Goal: Use online tool/utility: Use online tool/utility

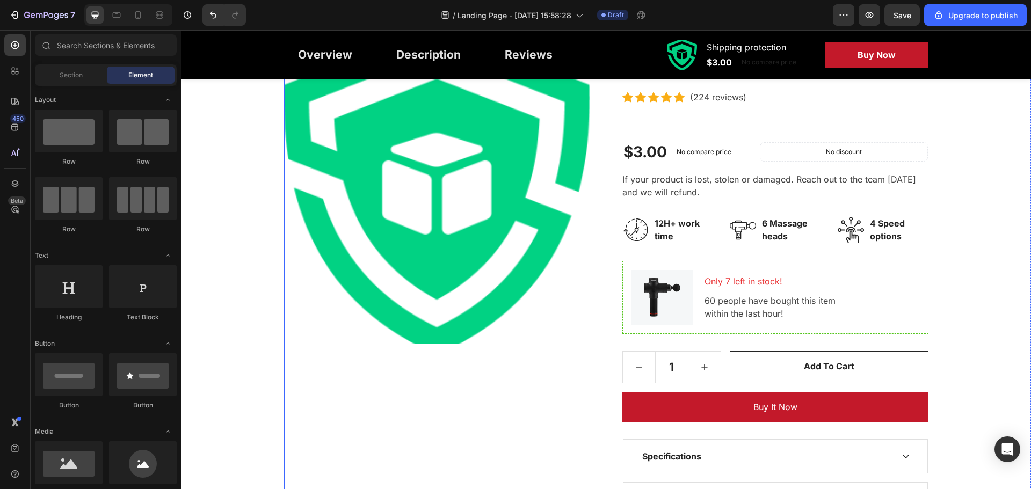
scroll to position [161, 0]
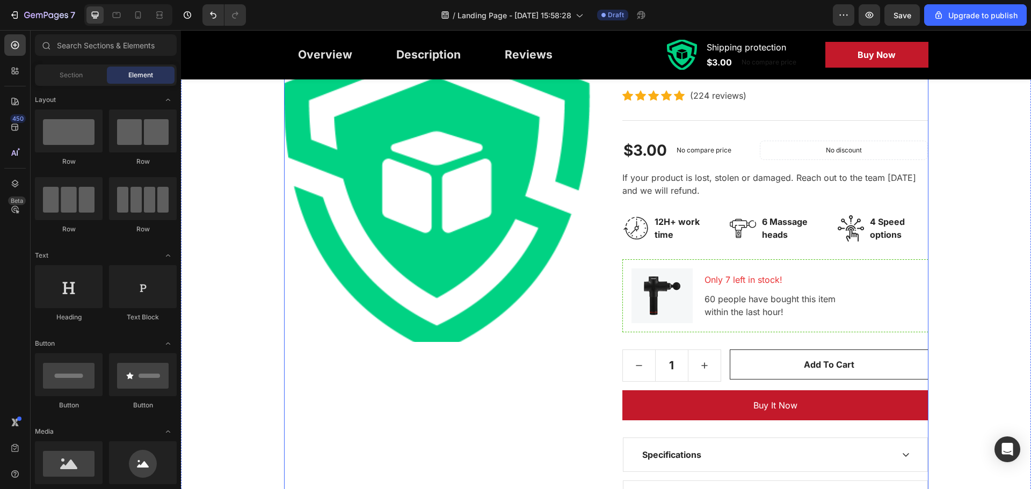
click at [529, 242] on img at bounding box center [437, 189] width 306 height 306
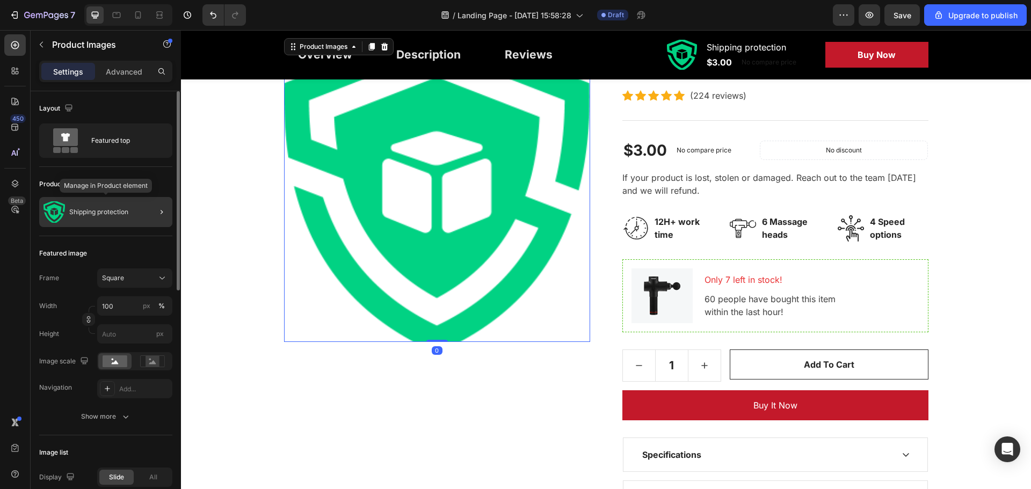
click at [123, 215] on p "Shipping protection" at bounding box center [98, 212] width 59 height 8
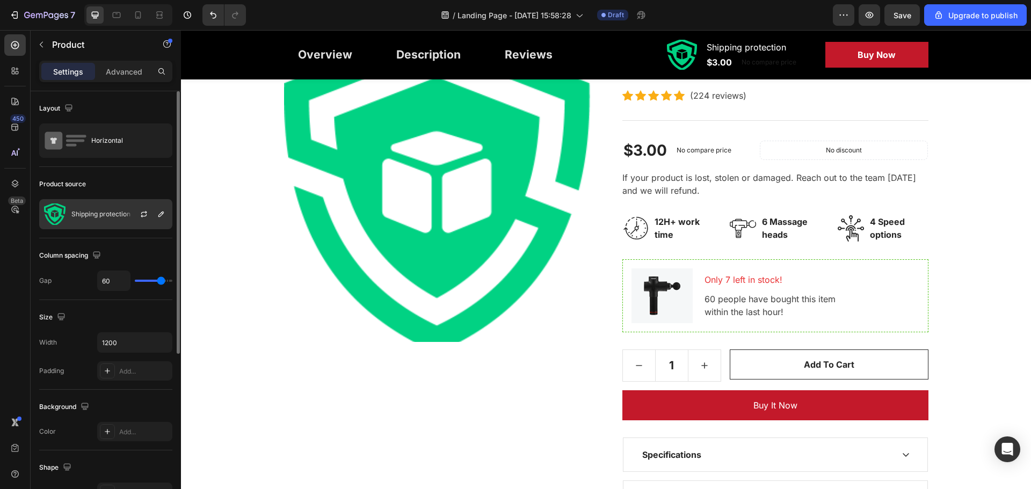
click at [93, 215] on p "Shipping protection" at bounding box center [100, 214] width 59 height 8
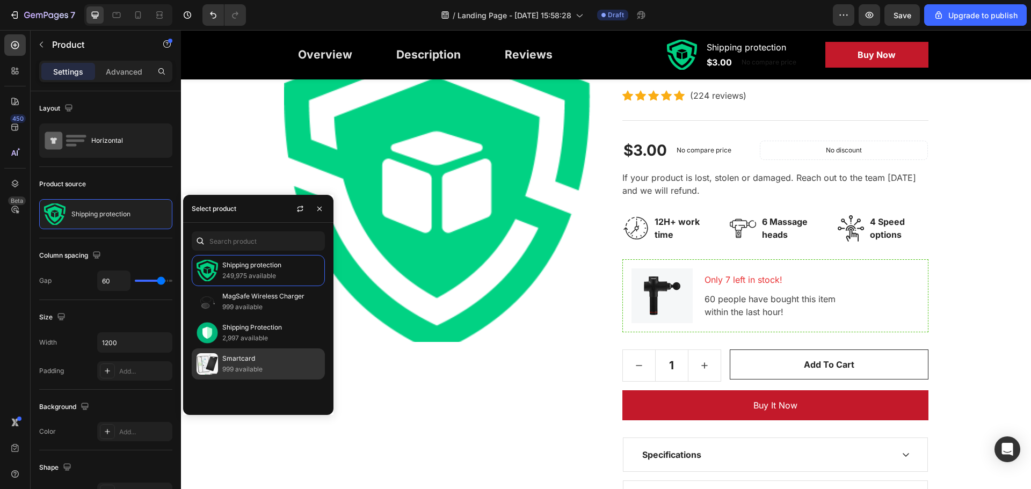
click at [240, 364] on p "999 available" at bounding box center [271, 369] width 98 height 11
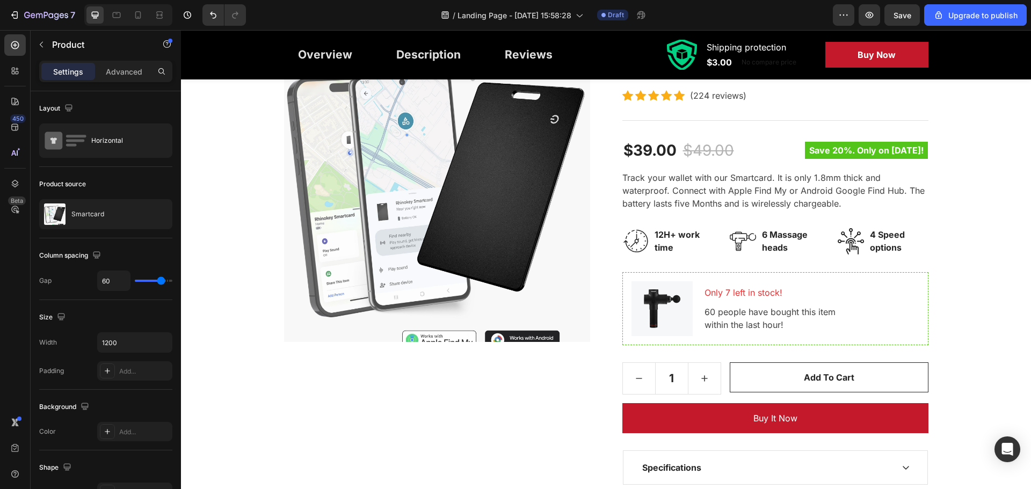
click at [480, 446] on div "Product Images" at bounding box center [437, 303] width 306 height 535
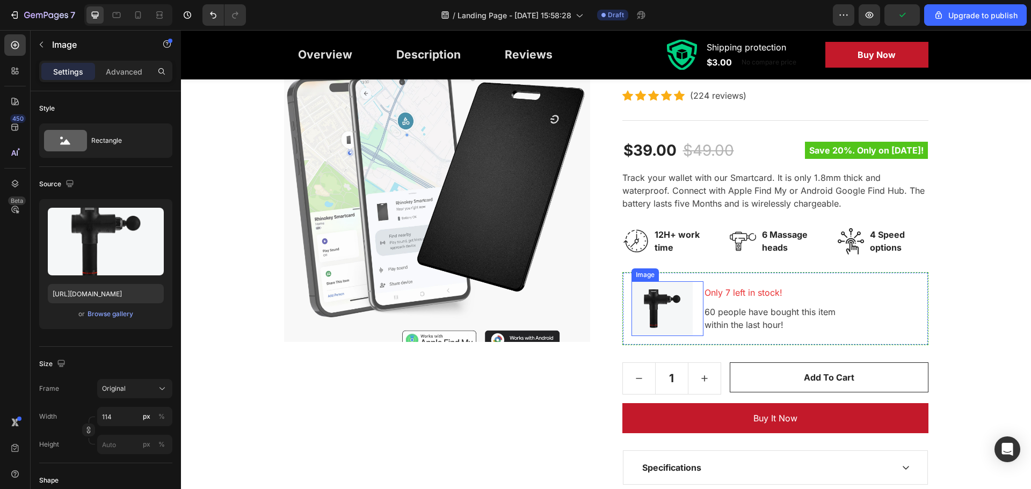
click at [661, 306] on img at bounding box center [661, 308] width 61 height 55
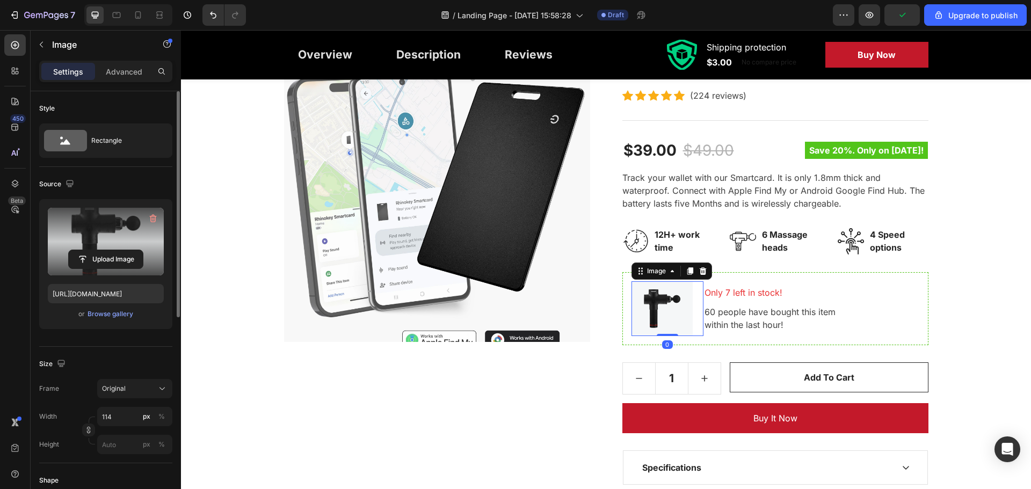
click at [71, 246] on label at bounding box center [106, 242] width 116 height 68
click at [71, 250] on input "file" at bounding box center [106, 259] width 74 height 18
click at [125, 258] on input "file" at bounding box center [106, 259] width 74 height 18
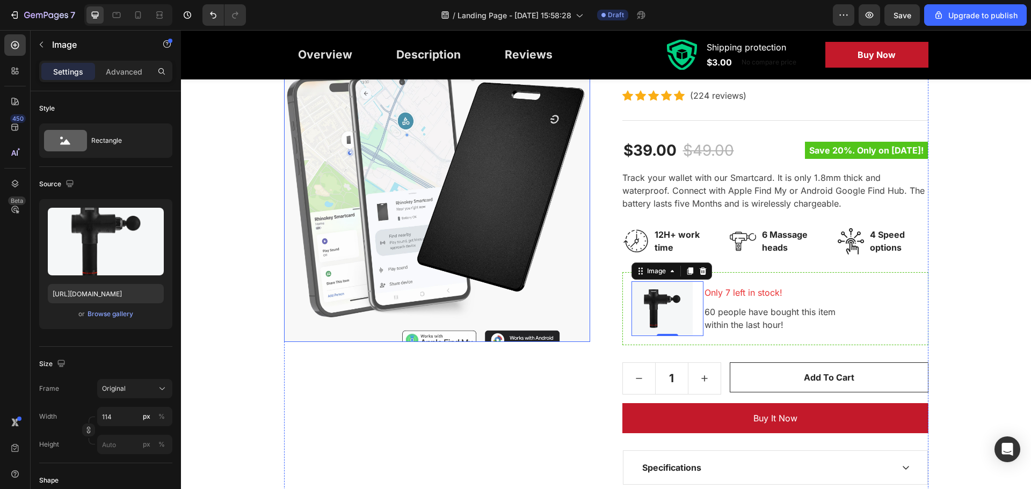
click at [478, 236] on img at bounding box center [437, 189] width 306 height 306
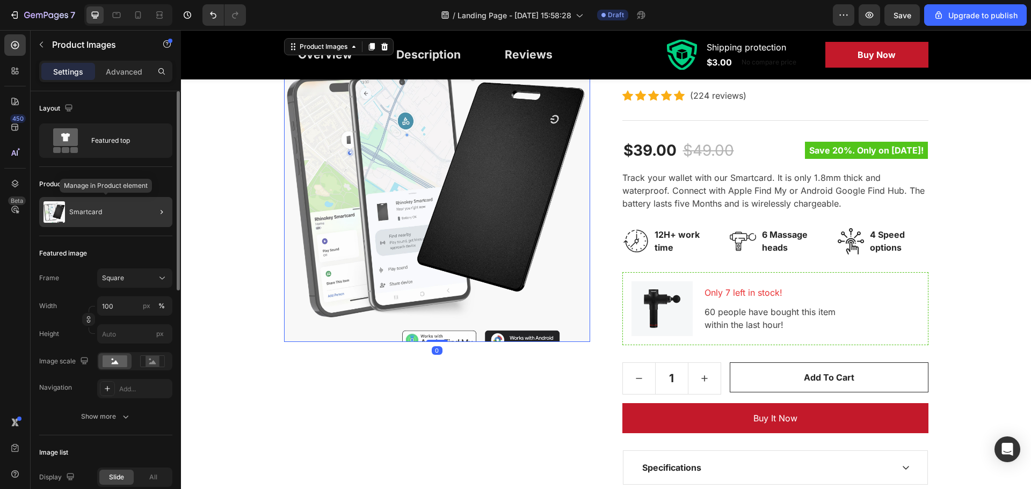
click at [114, 216] on div "Smartcard" at bounding box center [105, 212] width 133 height 30
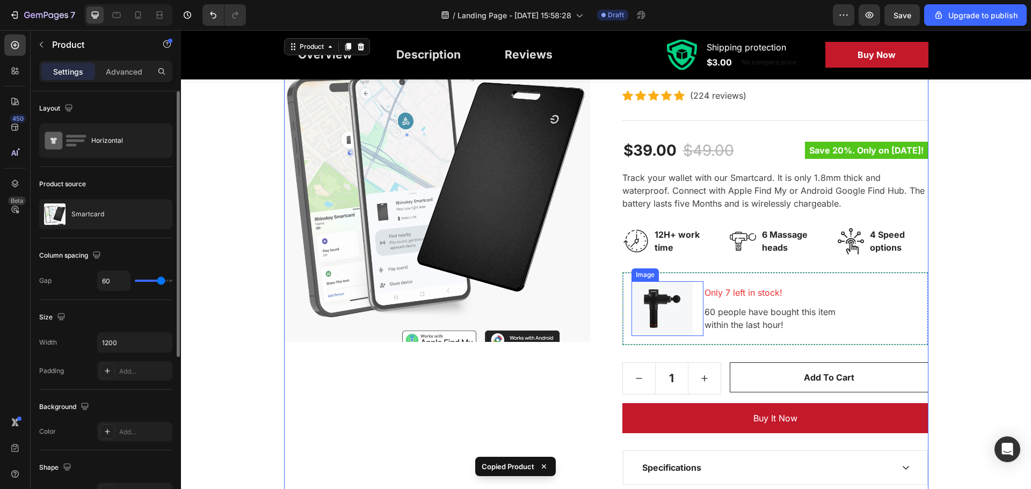
click at [674, 317] on img at bounding box center [661, 308] width 61 height 55
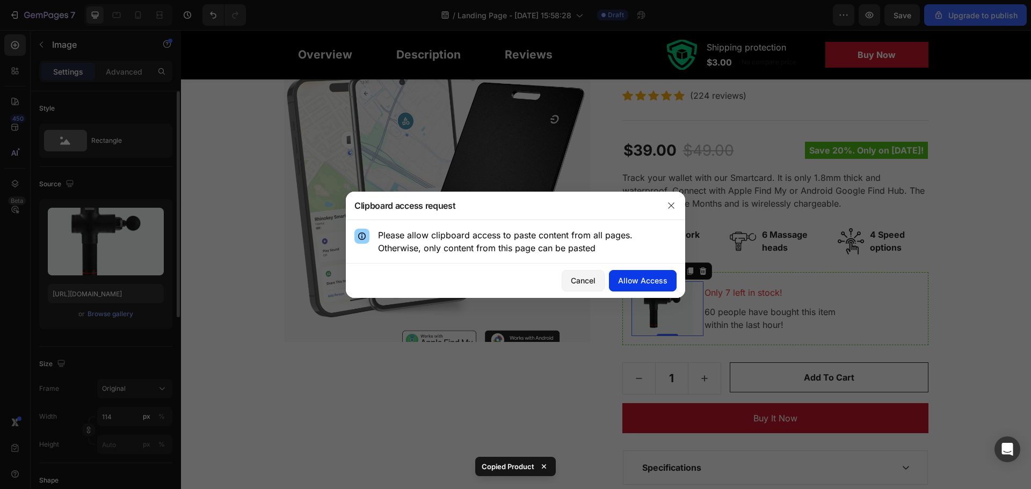
click at [624, 282] on div "Allow Access" at bounding box center [642, 280] width 49 height 11
drag, startPoint x: 204, startPoint y: 74, endPoint x: 174, endPoint y: 55, distance: 34.7
click at [159, 55] on div "Image" at bounding box center [106, 45] width 150 height 31
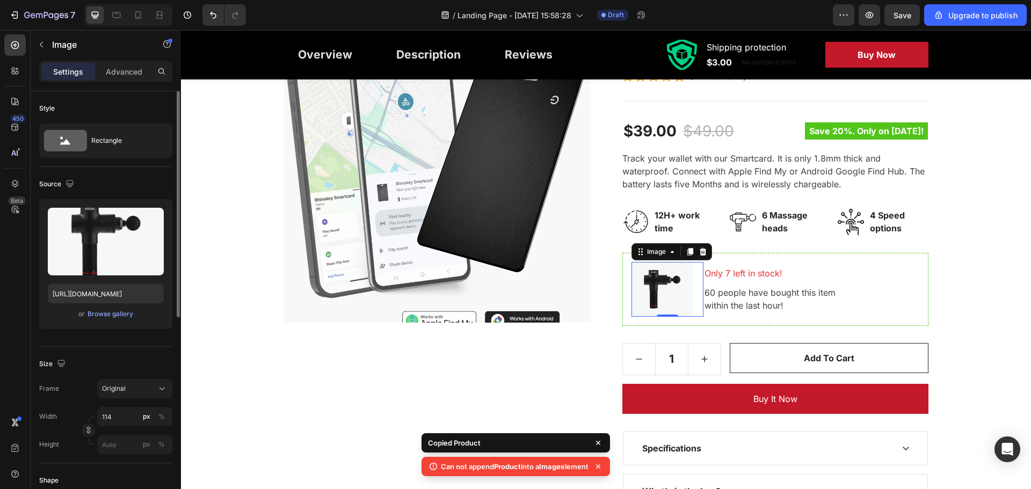
scroll to position [215, 0]
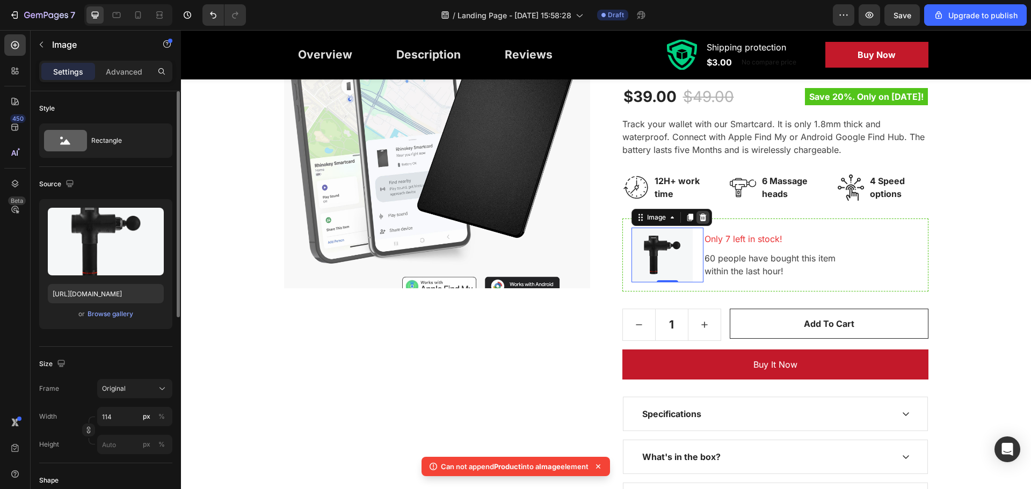
click at [699, 221] on icon at bounding box center [702, 218] width 7 height 8
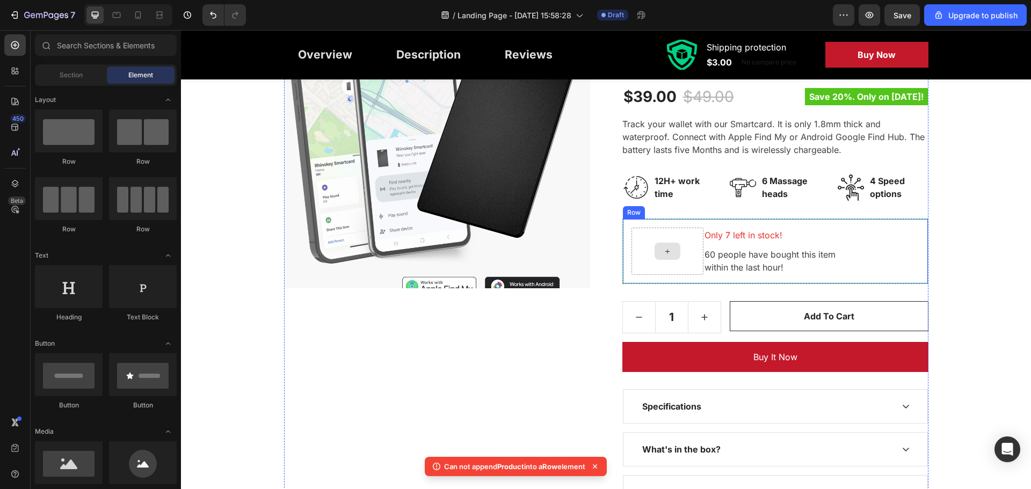
click at [671, 245] on div at bounding box center [667, 251] width 26 height 17
drag, startPoint x: 651, startPoint y: 249, endPoint x: 658, endPoint y: 252, distance: 7.5
click at [654, 249] on div at bounding box center [667, 251] width 26 height 17
click at [658, 252] on div at bounding box center [667, 251] width 26 height 17
click at [663, 252] on icon at bounding box center [667, 251] width 9 height 9
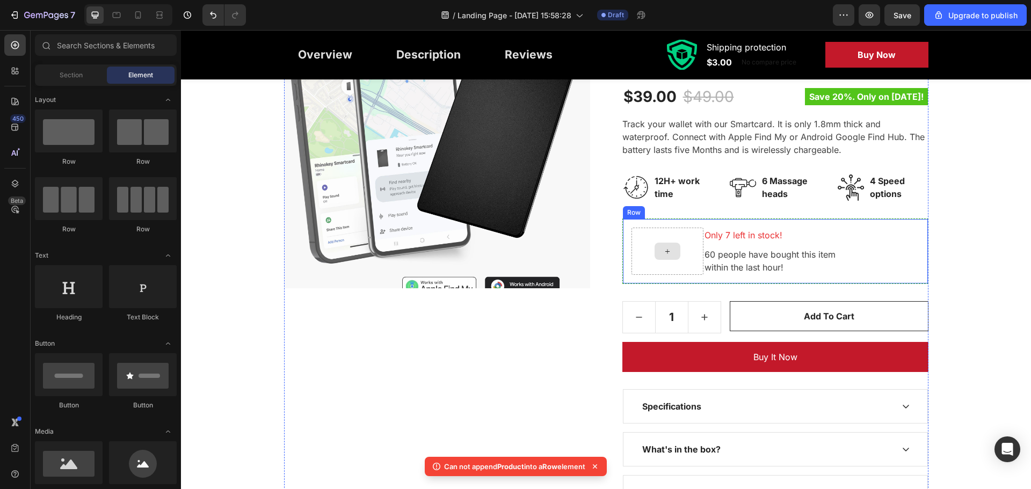
click at [663, 252] on icon at bounding box center [667, 251] width 9 height 9
click at [662, 261] on div at bounding box center [667, 251] width 72 height 47
click at [671, 250] on div at bounding box center [667, 251] width 26 height 17
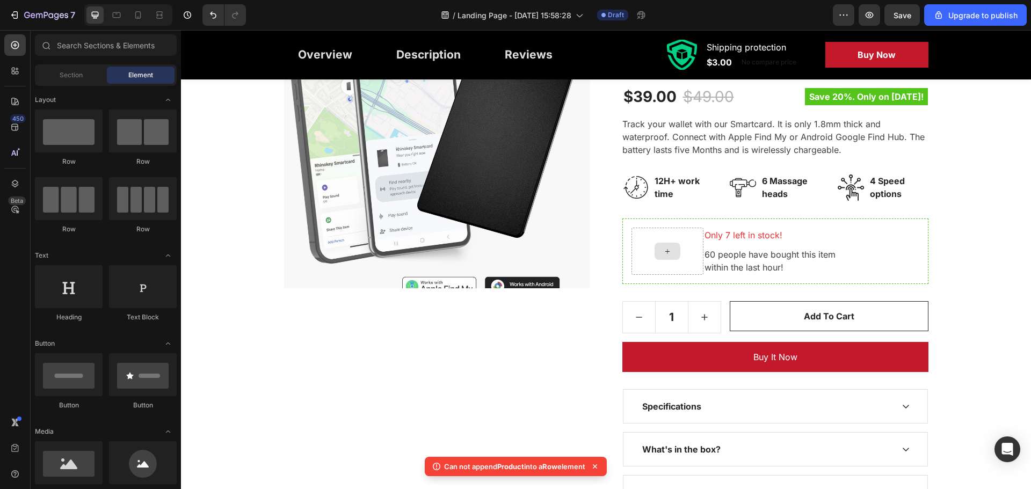
click at [671, 250] on div at bounding box center [667, 251] width 26 height 17
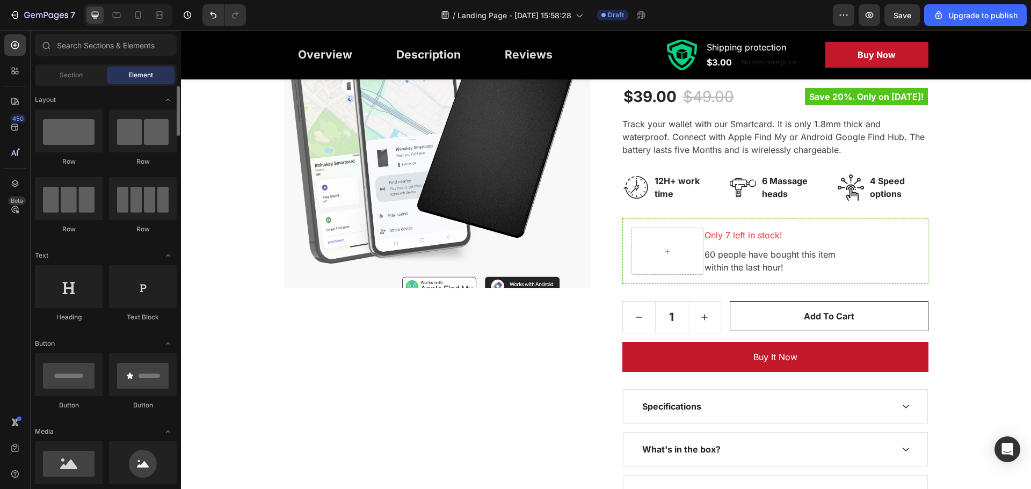
click at [89, 83] on div "Section" at bounding box center [71, 75] width 68 height 17
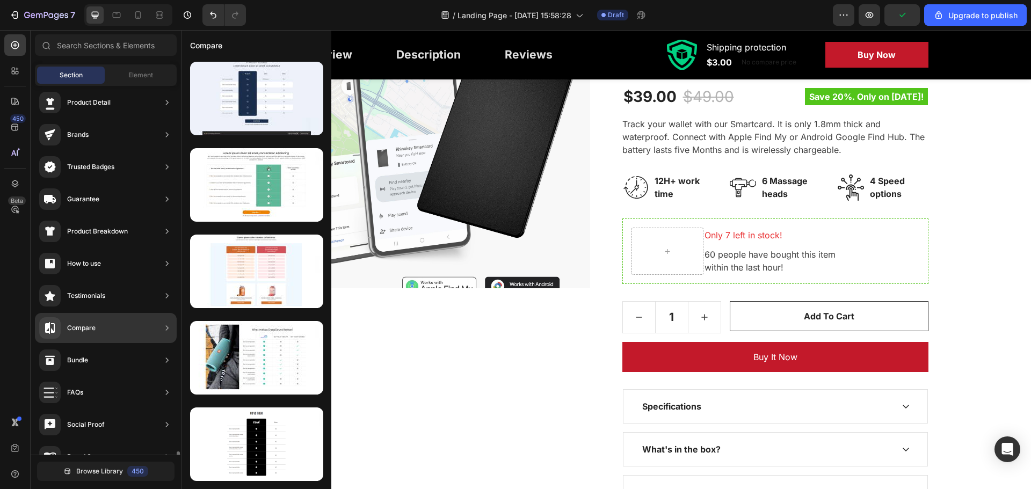
scroll to position [0, 0]
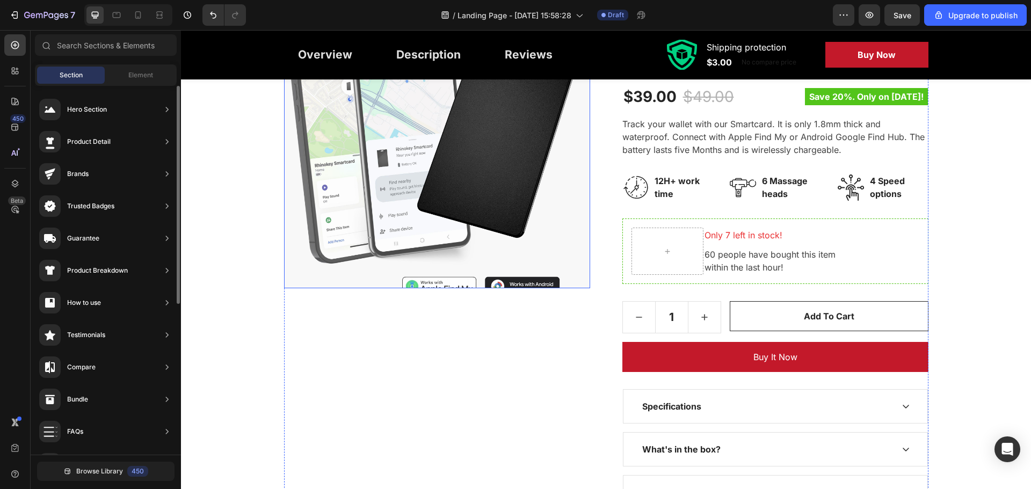
click at [508, 177] on img at bounding box center [437, 135] width 306 height 306
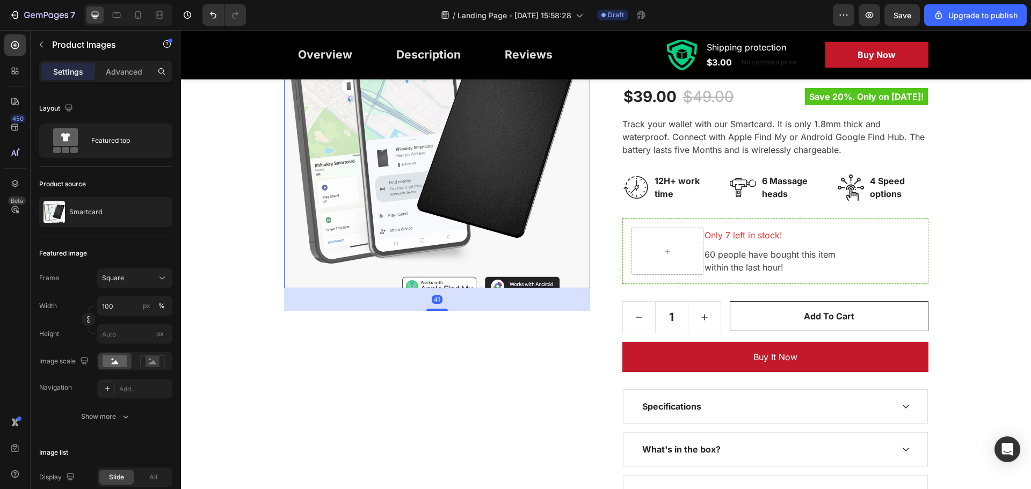
drag, startPoint x: 429, startPoint y: 288, endPoint x: 432, endPoint y: 315, distance: 27.6
click at [430, 311] on div at bounding box center [436, 310] width 21 height 2
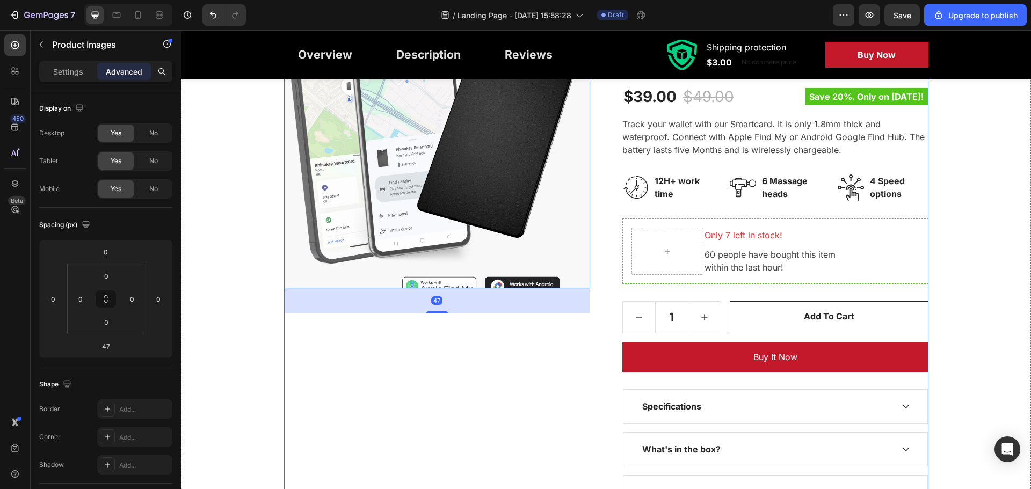
click at [449, 351] on div "Product Images 47" at bounding box center [437, 246] width 306 height 528
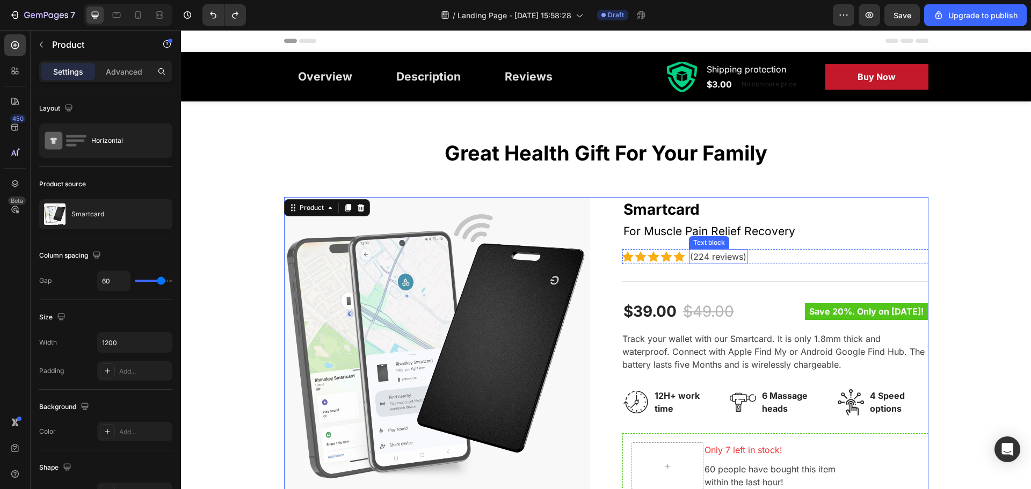
click at [952, 183] on div "Great Health Gift For Your Family Heading Row Product Images Smartcard (P) Titl…" at bounding box center [606, 432] width 834 height 584
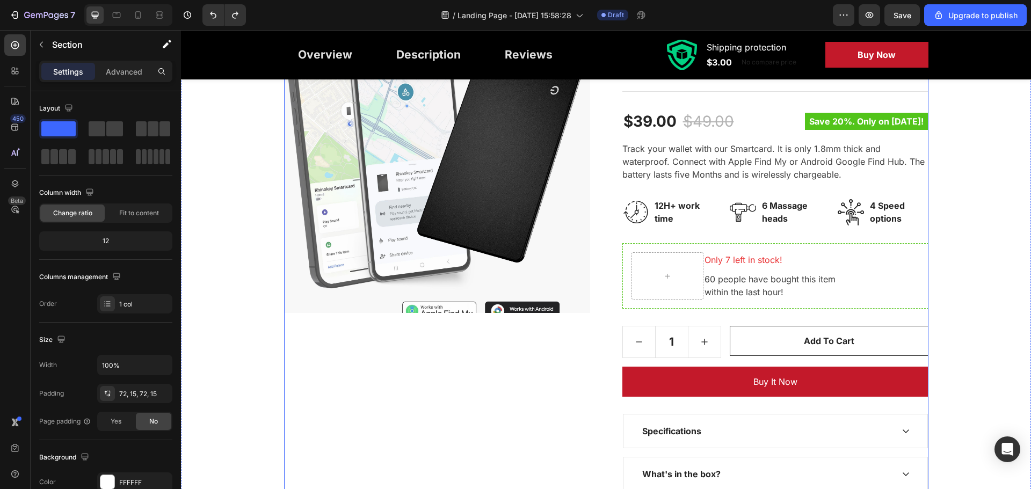
scroll to position [107, 0]
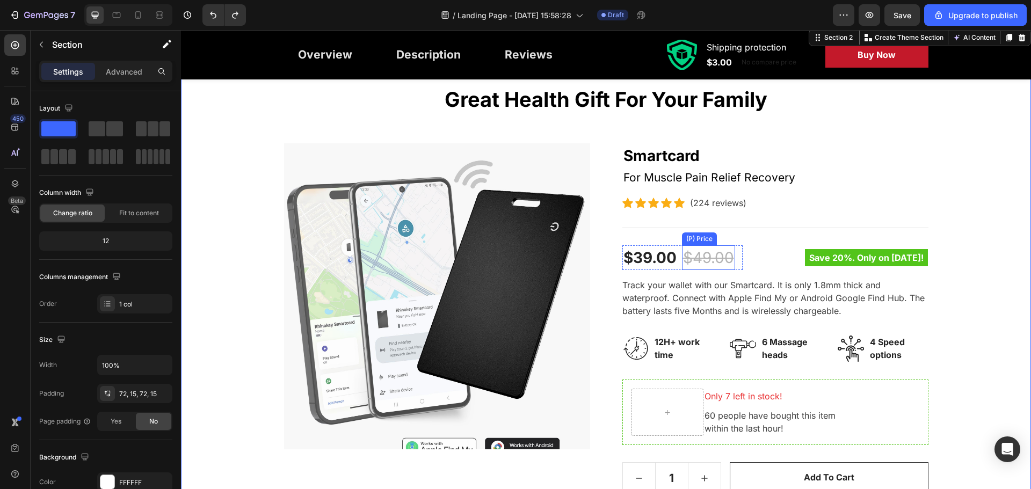
click at [705, 254] on div "$49.00" at bounding box center [708, 257] width 53 height 25
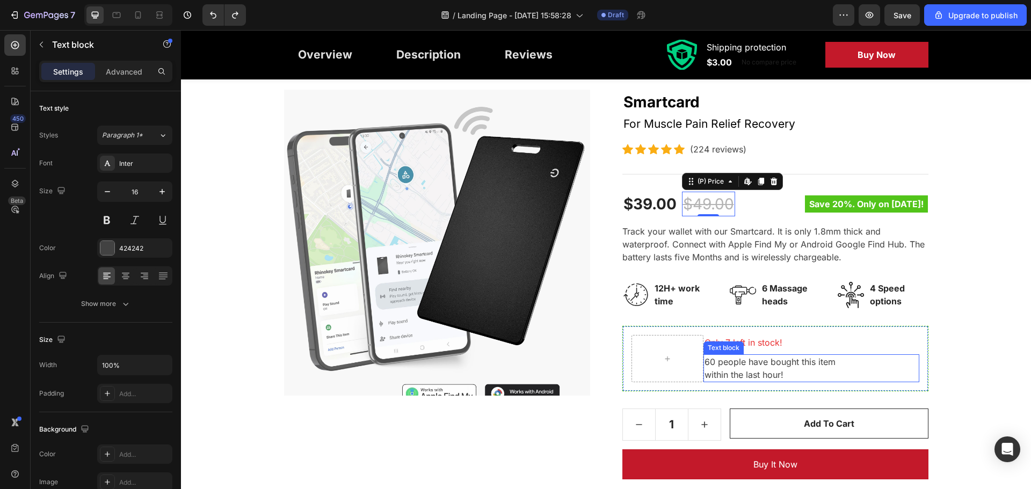
click at [727, 342] on div "Text block" at bounding box center [723, 347] width 40 height 13
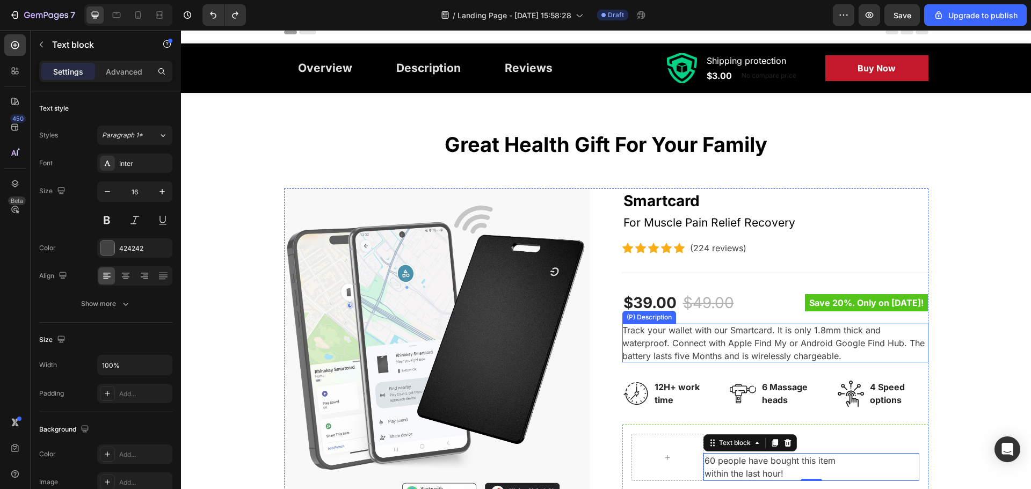
scroll to position [0, 0]
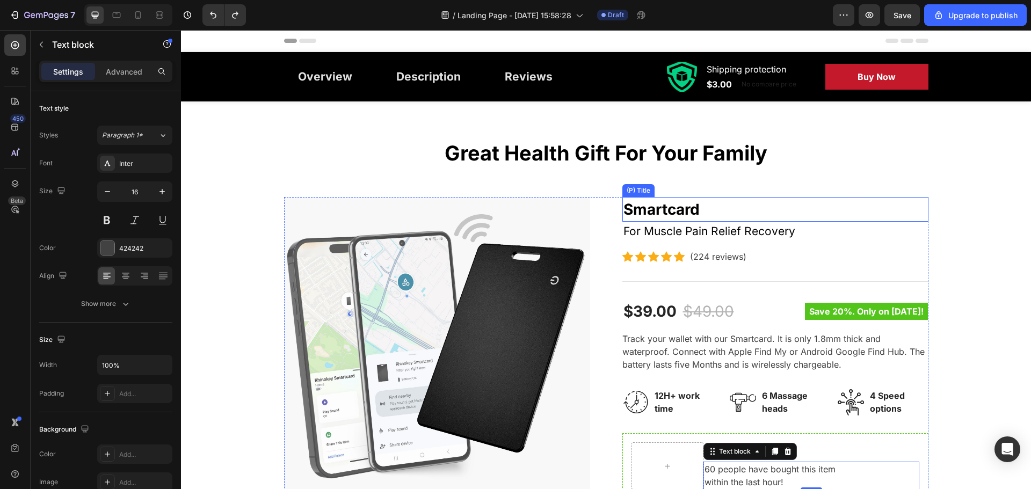
click at [728, 210] on h2 "Smartcard" at bounding box center [775, 209] width 306 height 25
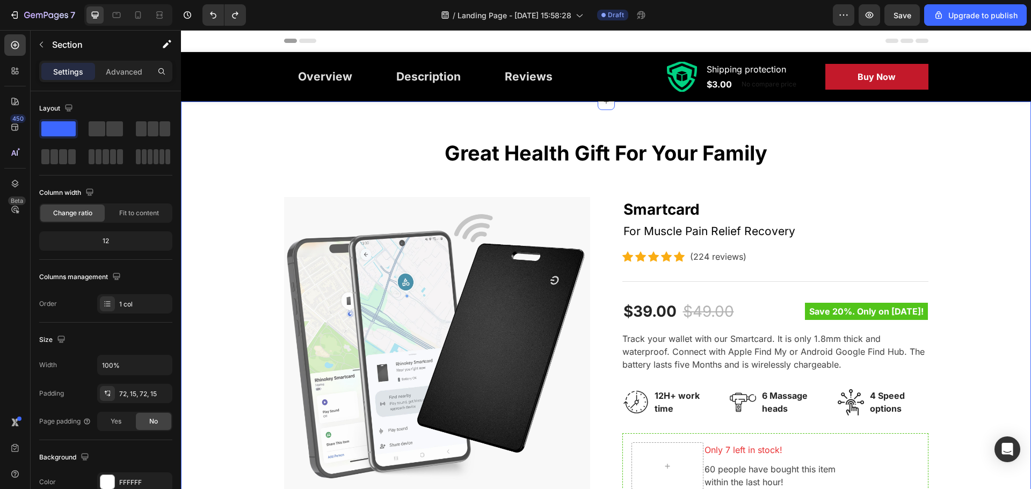
click at [968, 236] on div "Great Health Gift For Your Family Heading Row Product Images Smartcard (P) Titl…" at bounding box center [606, 432] width 834 height 584
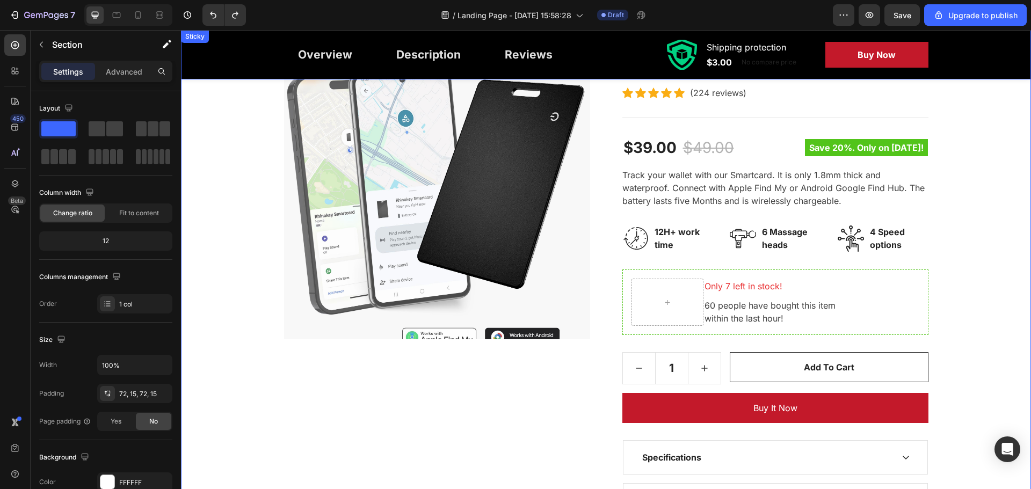
scroll to position [161, 0]
